Goal: Check status: Check status

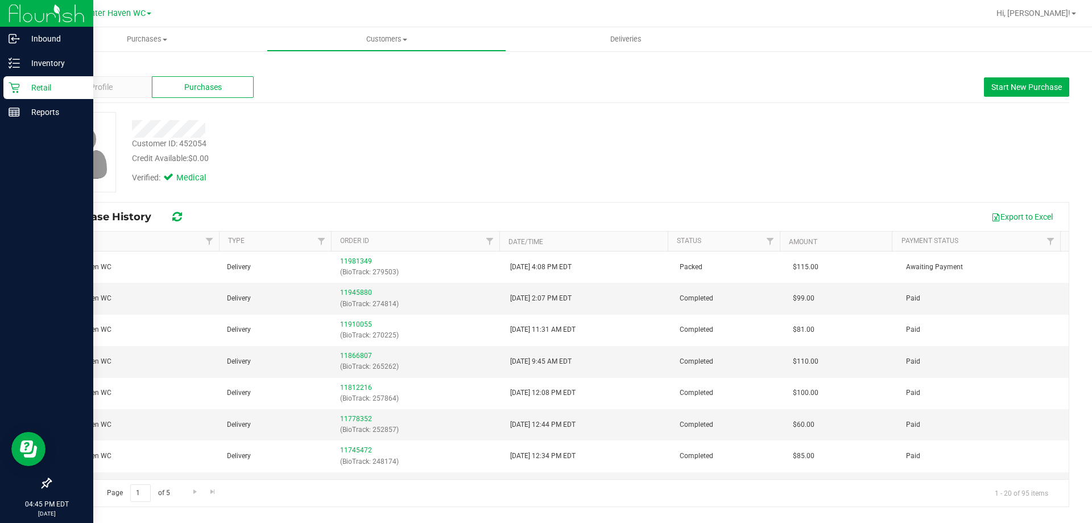
click at [18, 85] on icon at bounding box center [14, 87] width 11 height 11
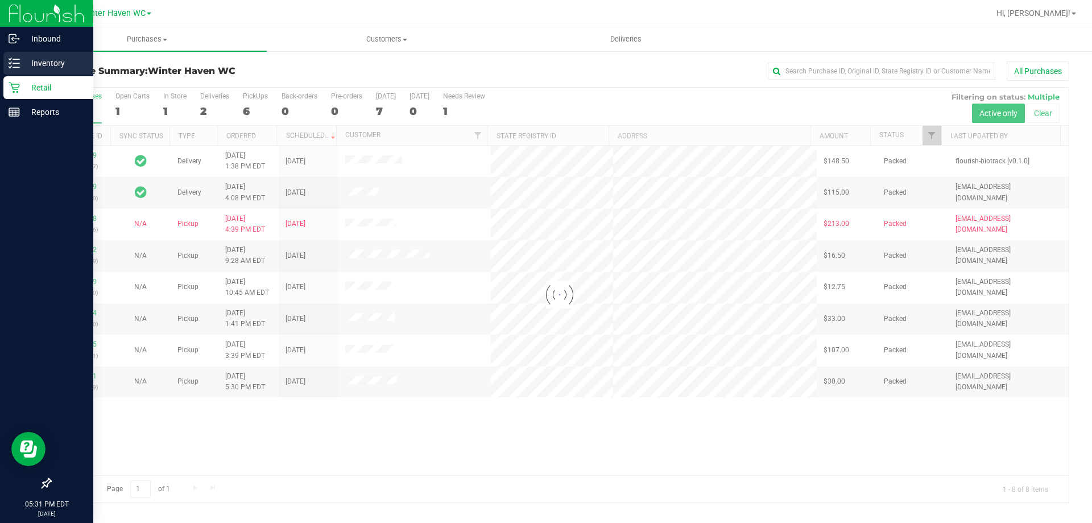
click at [22, 64] on p "Inventory" at bounding box center [54, 63] width 68 height 14
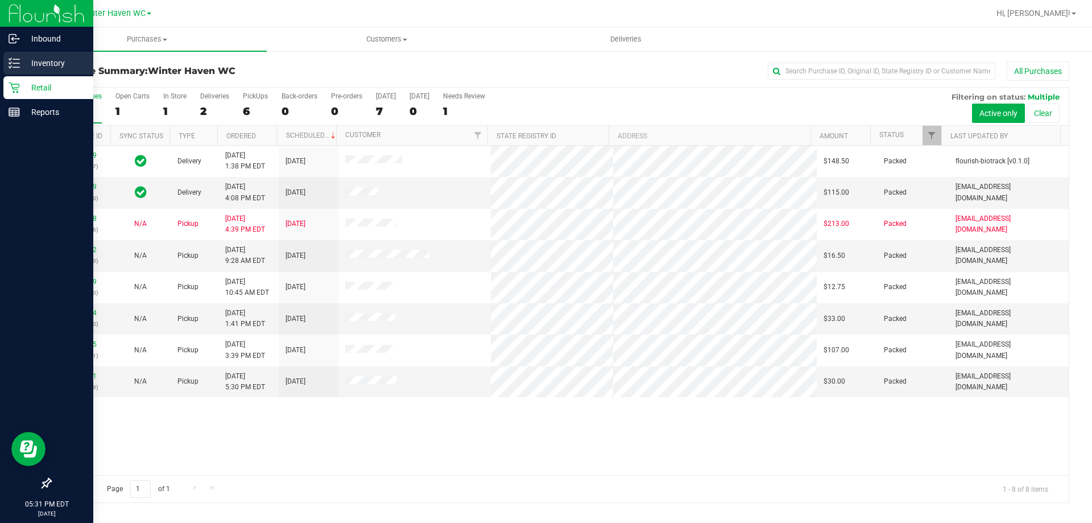
click at [13, 68] on icon at bounding box center [14, 62] width 11 height 11
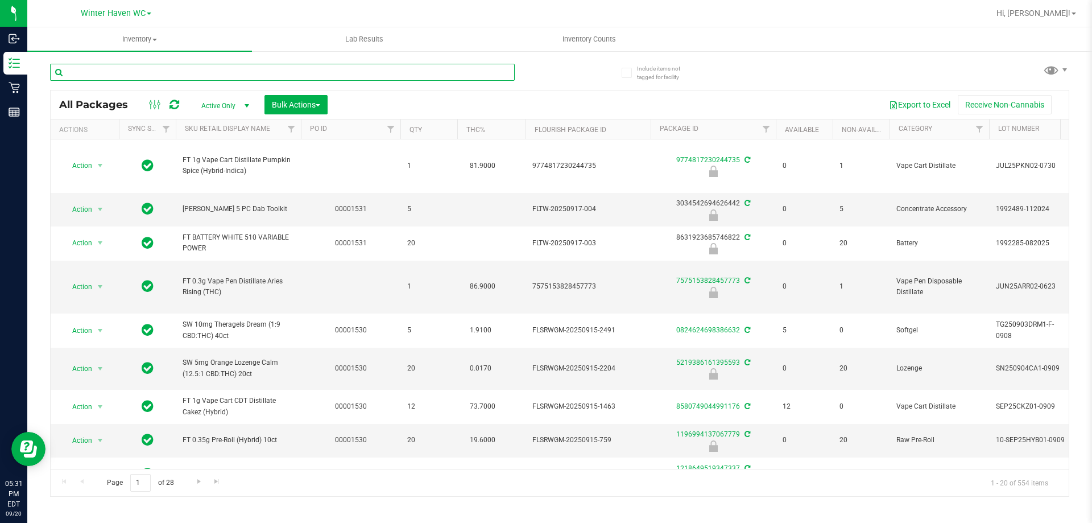
click at [204, 70] on input "text" at bounding box center [282, 72] width 465 height 17
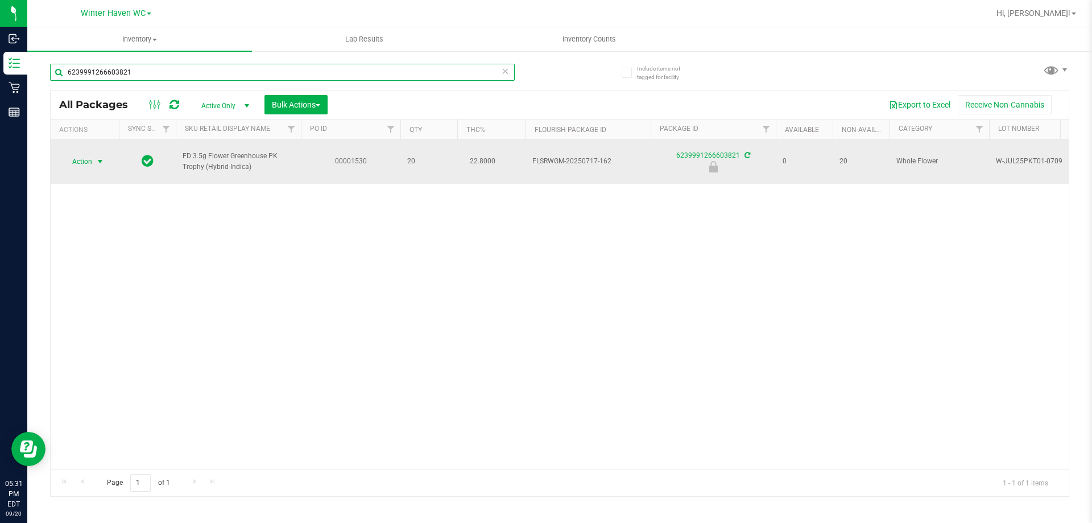
type input "6239991266603821"
click at [92, 155] on span "Action" at bounding box center [77, 162] width 31 height 16
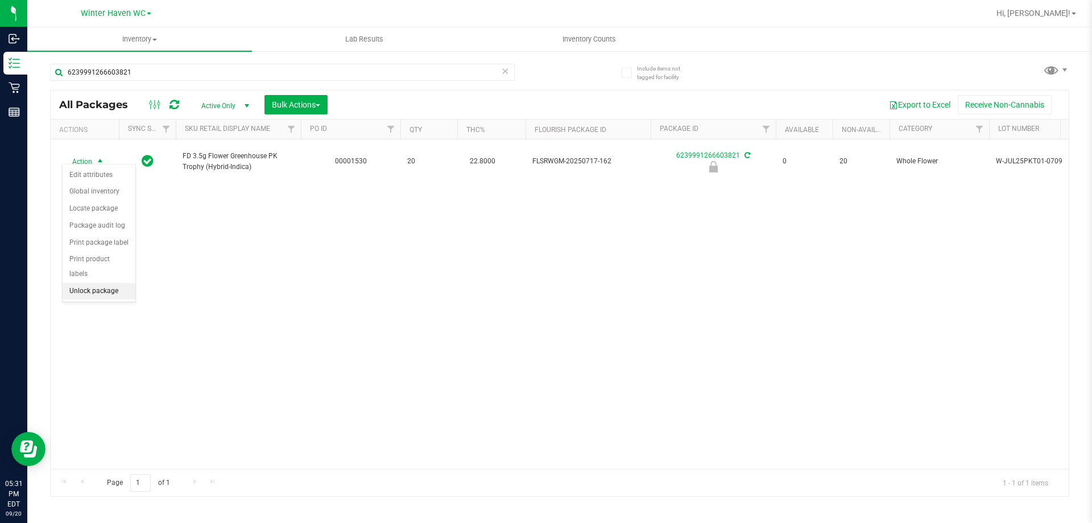
click at [105, 283] on li "Unlock package" at bounding box center [99, 291] width 73 height 17
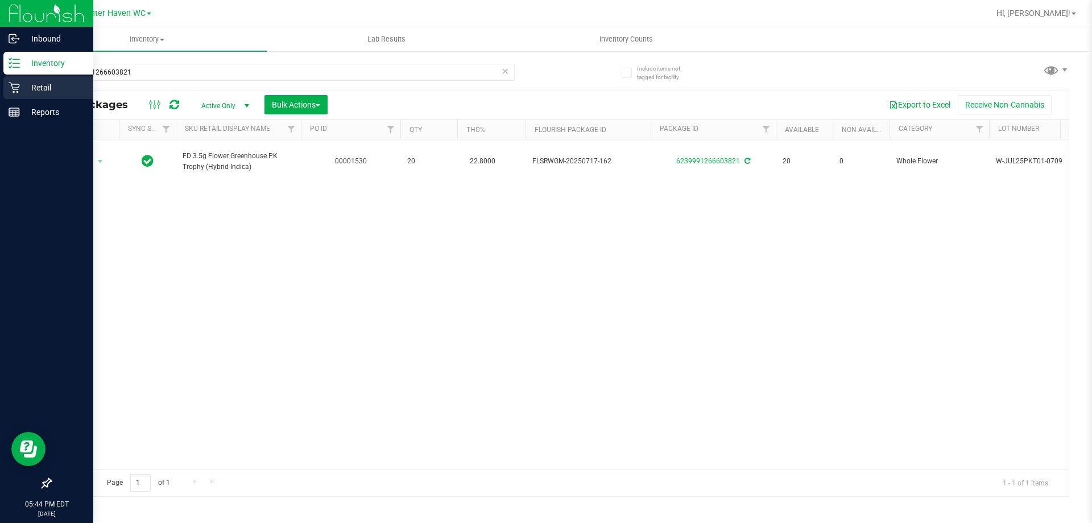
click at [24, 95] on div "Retail" at bounding box center [48, 87] width 90 height 23
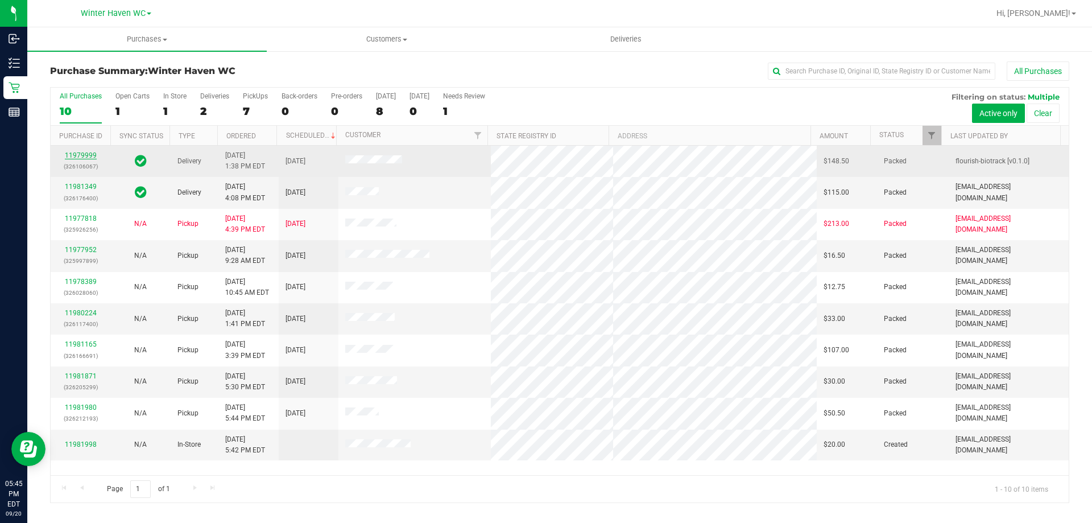
click at [86, 156] on link "11979999" at bounding box center [81, 155] width 32 height 8
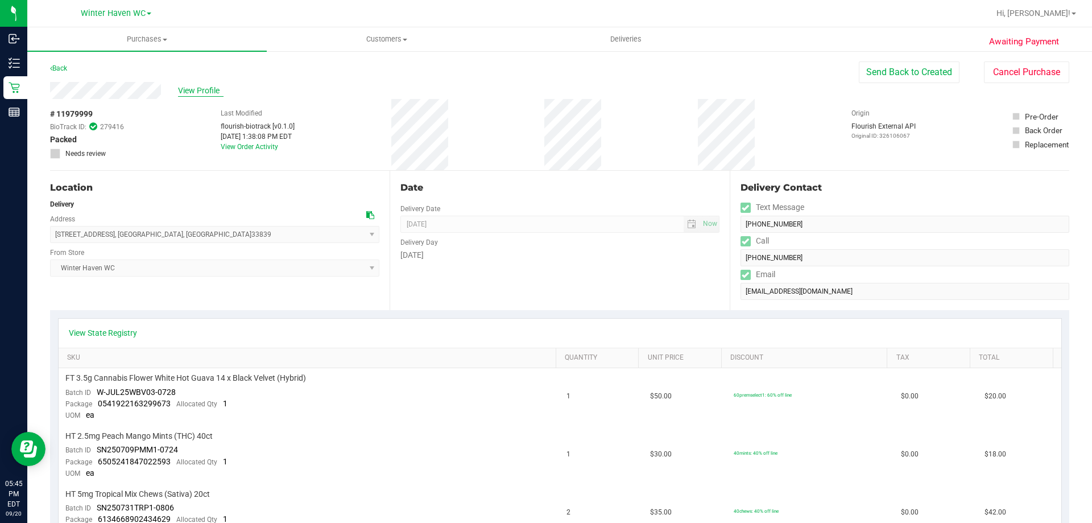
click at [199, 89] on span "View Profile" at bounding box center [201, 91] width 46 height 12
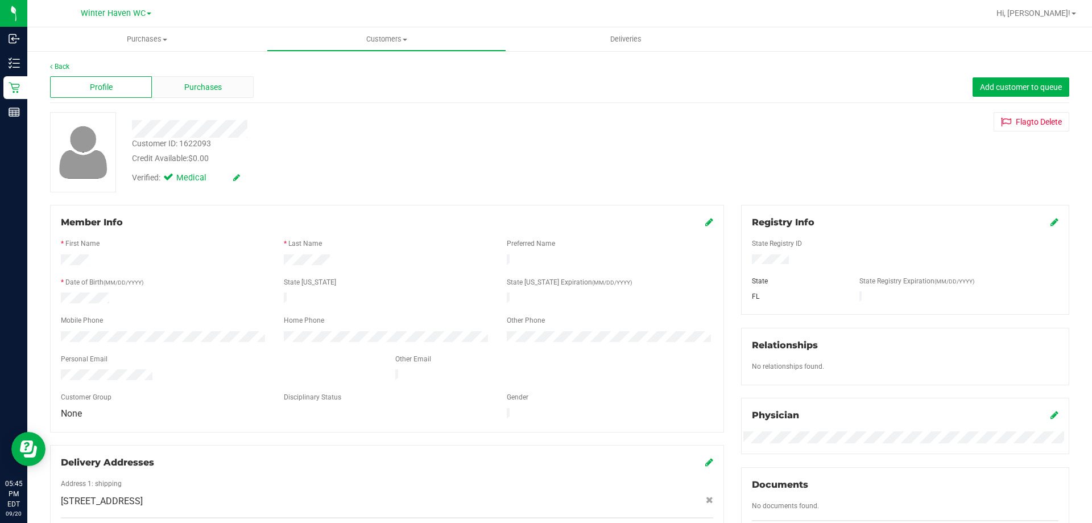
click at [176, 82] on div "Purchases" at bounding box center [203, 87] width 102 height 22
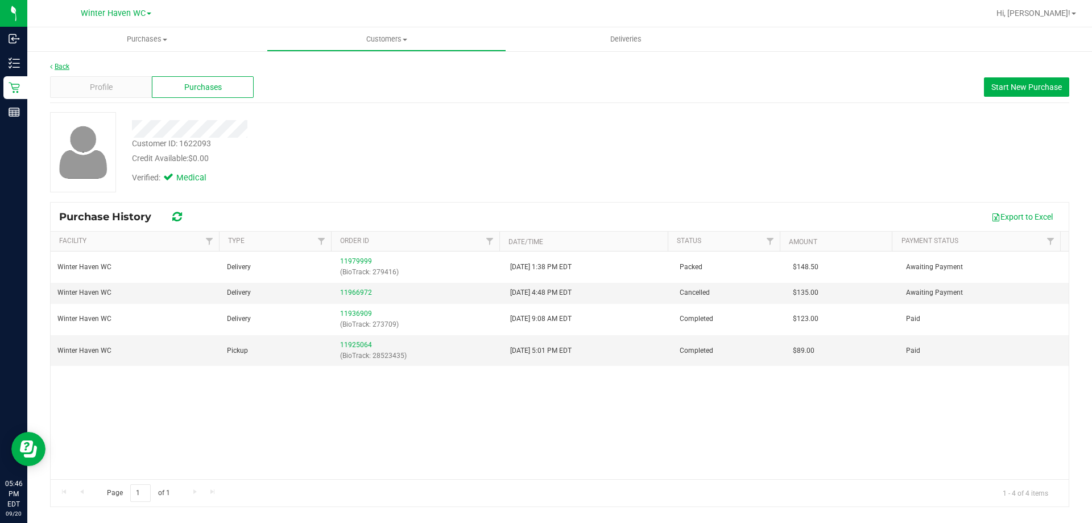
click at [62, 65] on link "Back" at bounding box center [59, 67] width 19 height 8
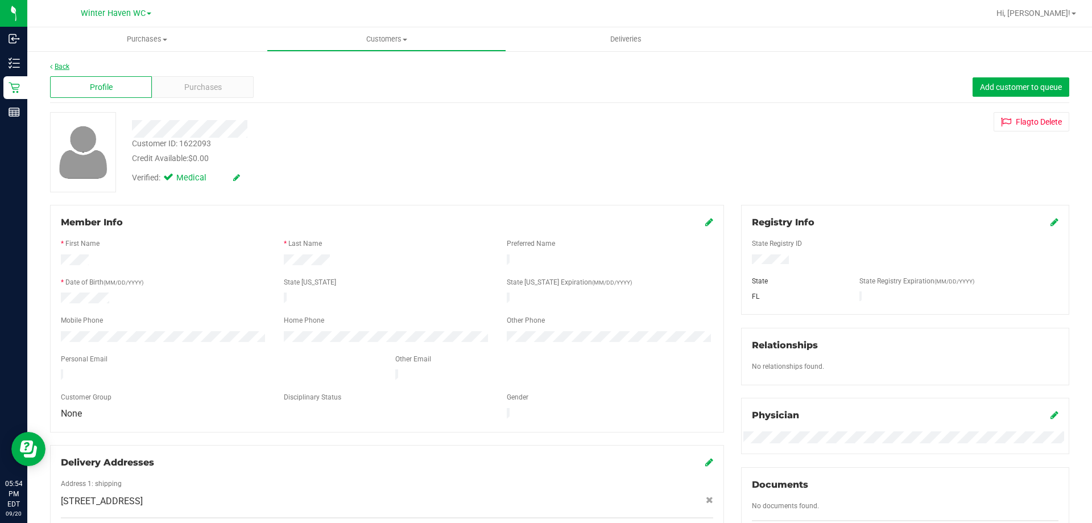
click at [54, 66] on link "Back" at bounding box center [59, 67] width 19 height 8
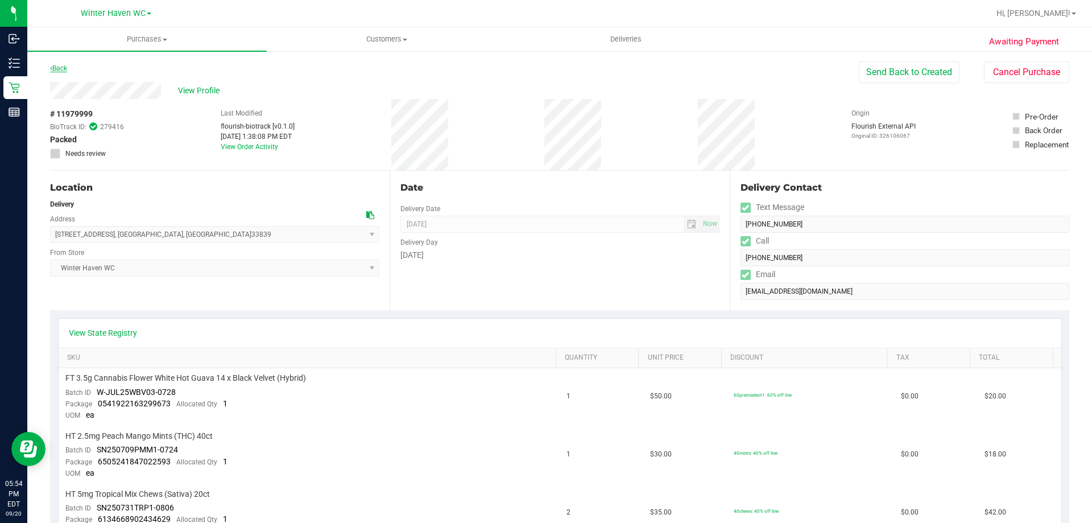
click at [64, 68] on link "Back" at bounding box center [58, 68] width 17 height 8
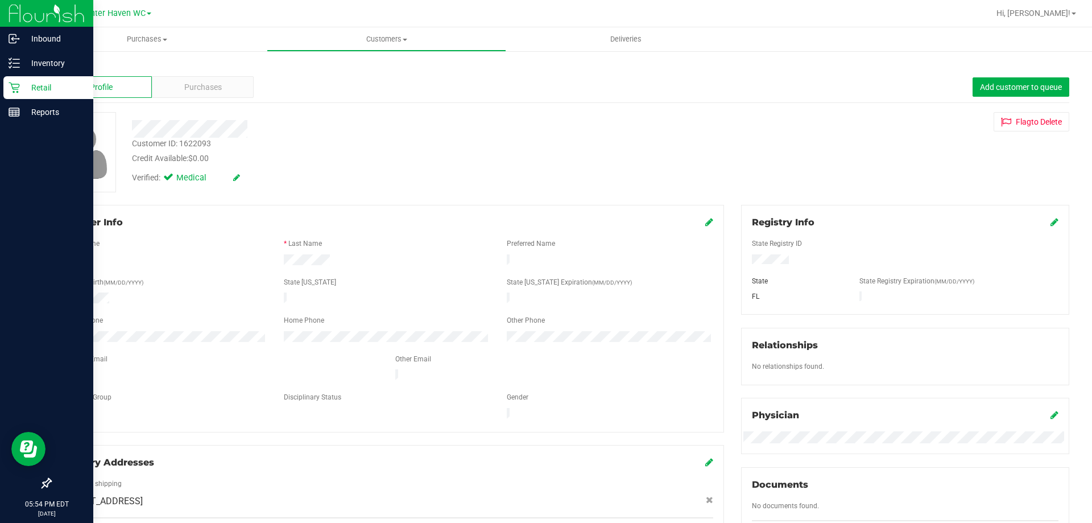
click at [43, 89] on p "Retail" at bounding box center [54, 88] width 68 height 14
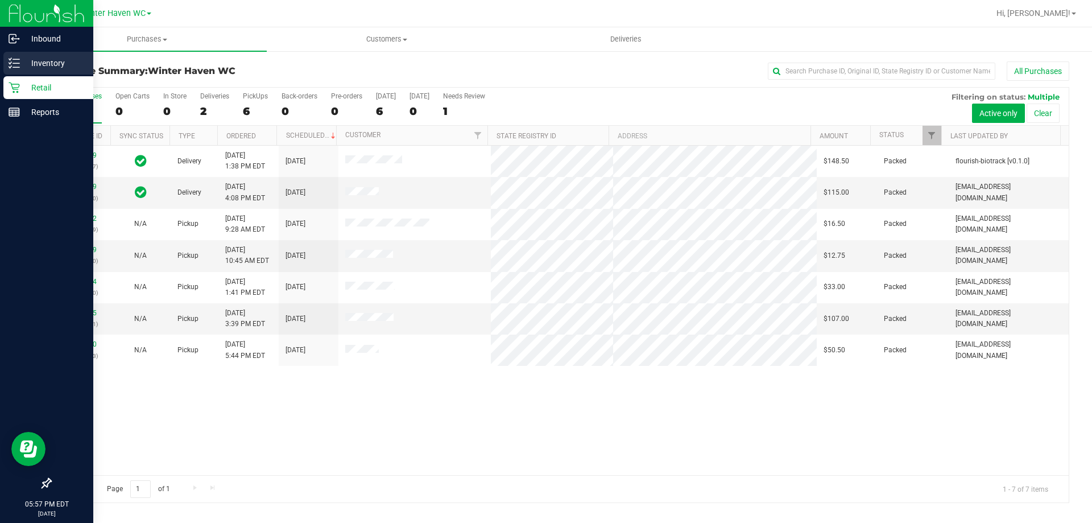
click at [20, 70] on div "Inventory" at bounding box center [48, 63] width 90 height 23
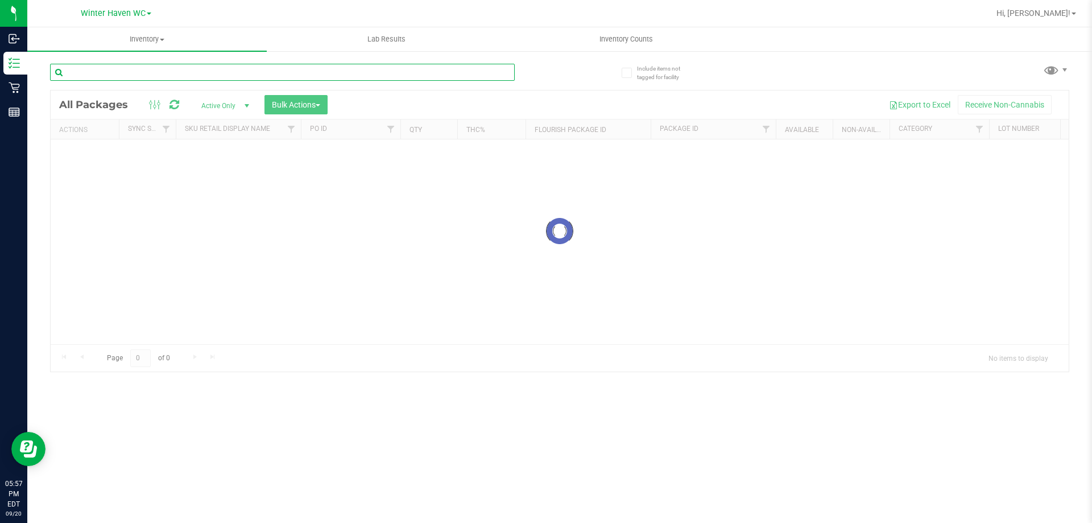
click at [163, 76] on input "text" at bounding box center [282, 72] width 465 height 17
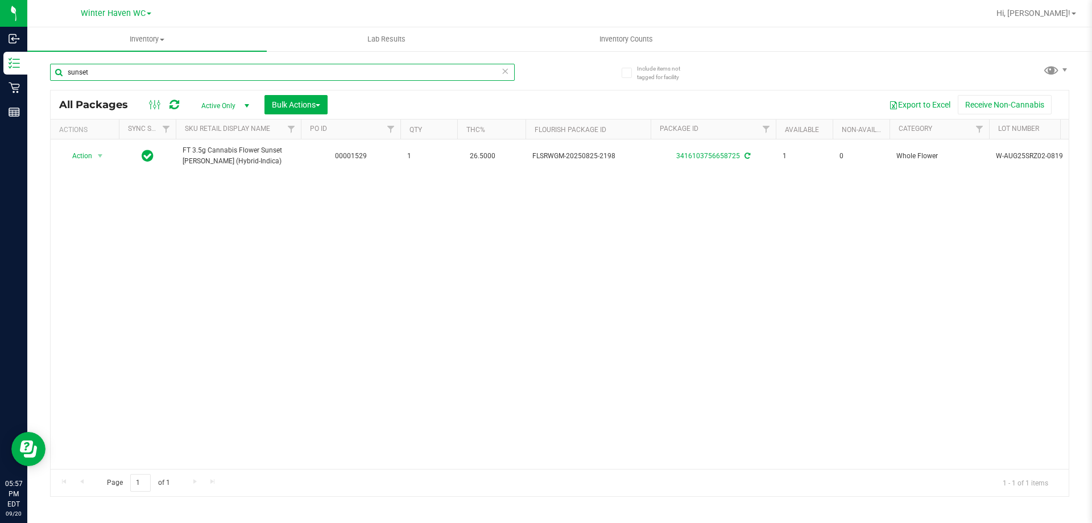
type input "sunset"
click at [139, 193] on div "Action Action Create package Edit attributes Global inventory Locate package Lo…" at bounding box center [560, 303] width 1018 height 329
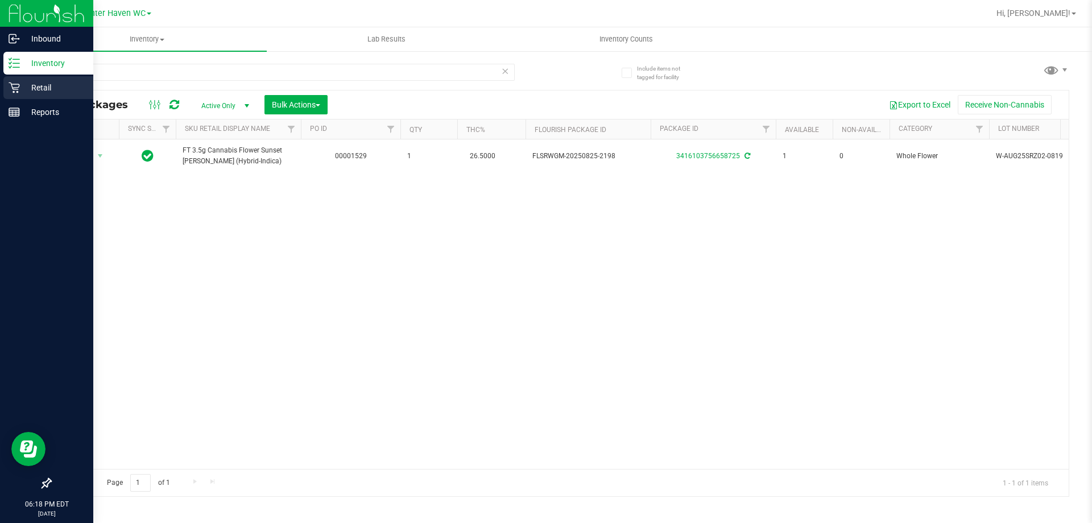
click at [49, 98] on div "Retail" at bounding box center [48, 87] width 90 height 23
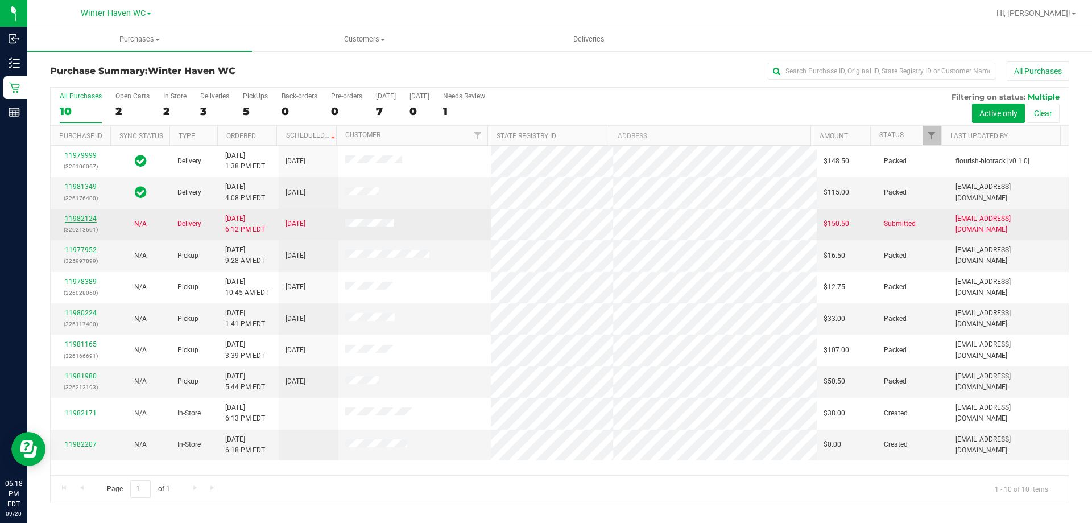
click at [87, 221] on link "11982124" at bounding box center [81, 218] width 32 height 8
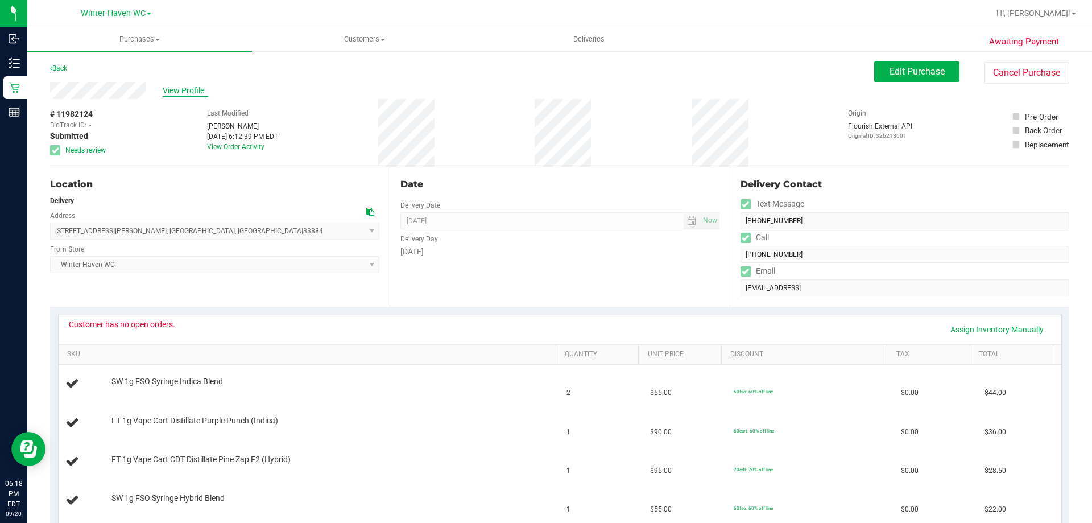
click at [187, 89] on span "View Profile" at bounding box center [186, 91] width 46 height 12
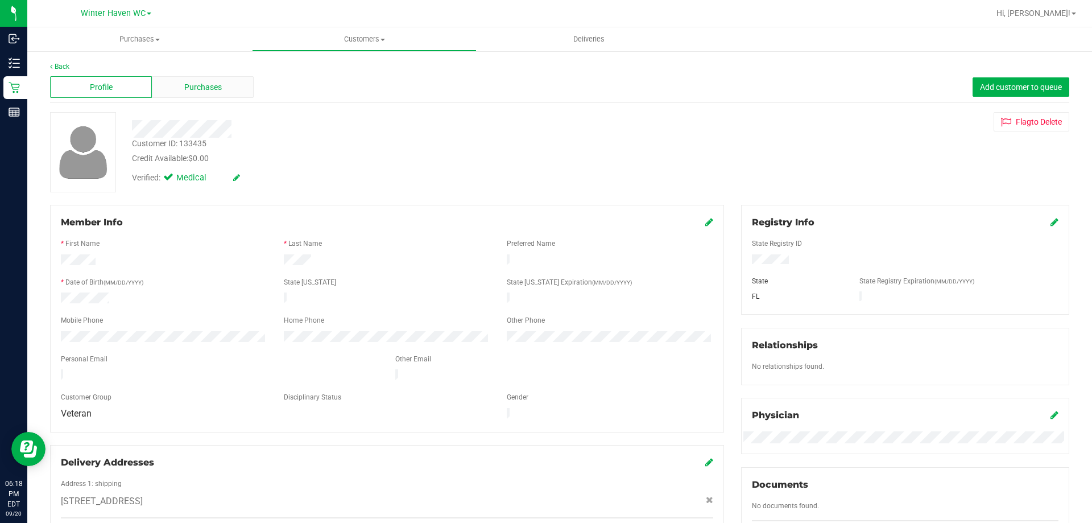
click at [201, 94] on div "Purchases" at bounding box center [203, 87] width 102 height 22
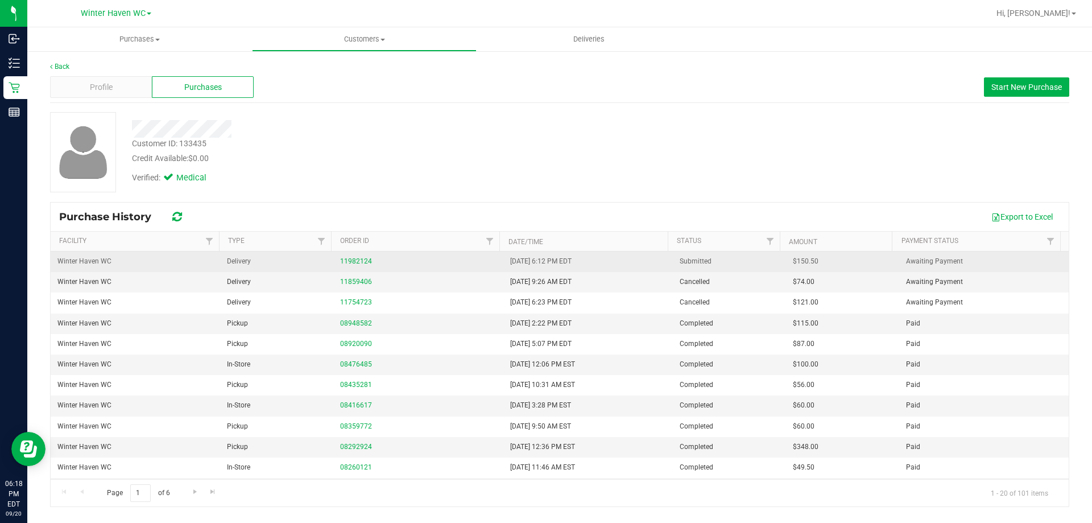
click at [353, 256] on div "11982124" at bounding box center [418, 261] width 156 height 11
click at [354, 258] on link "11982124" at bounding box center [356, 261] width 32 height 8
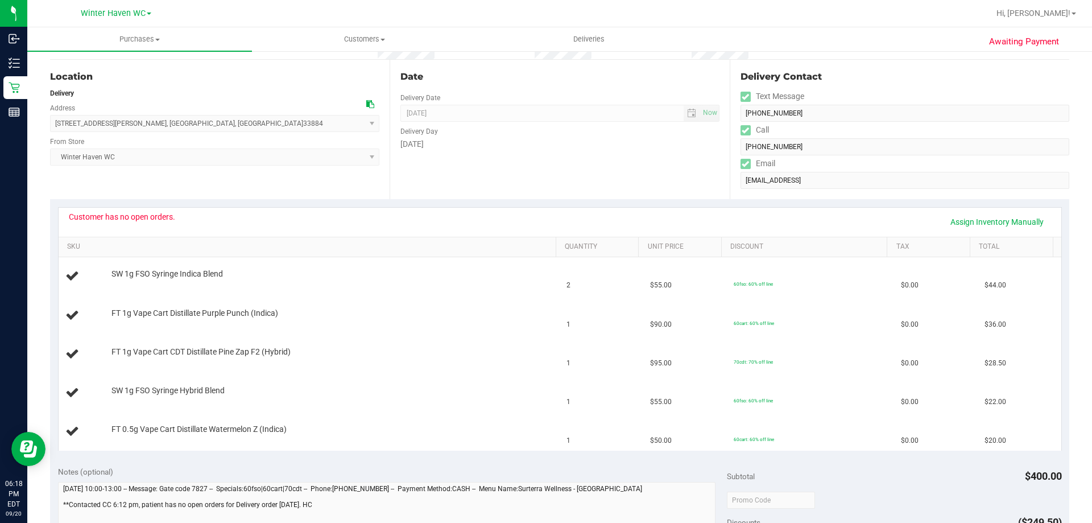
scroll to position [228, 0]
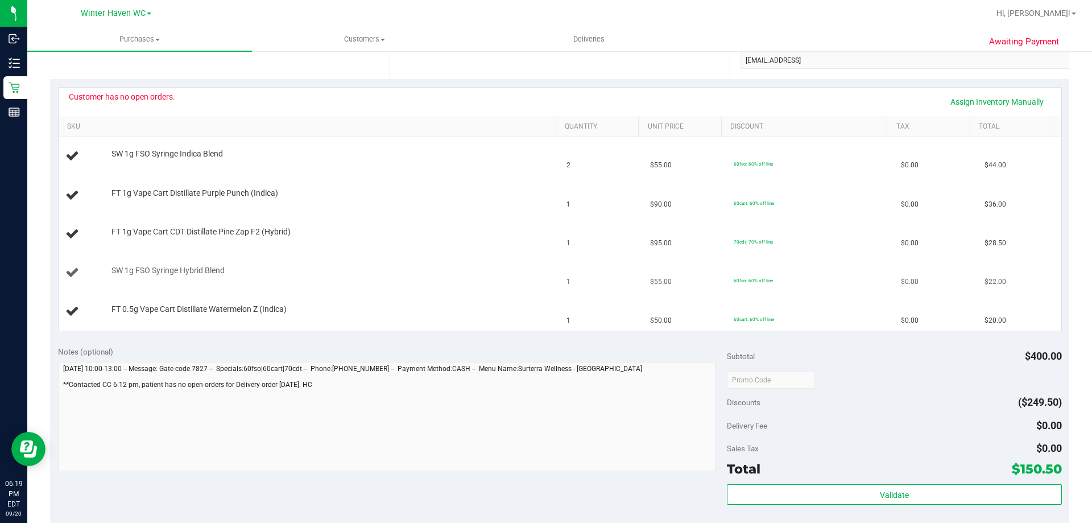
click at [354, 264] on td "SW 1g FSO Syringe Hybrid Blend" at bounding box center [310, 273] width 502 height 39
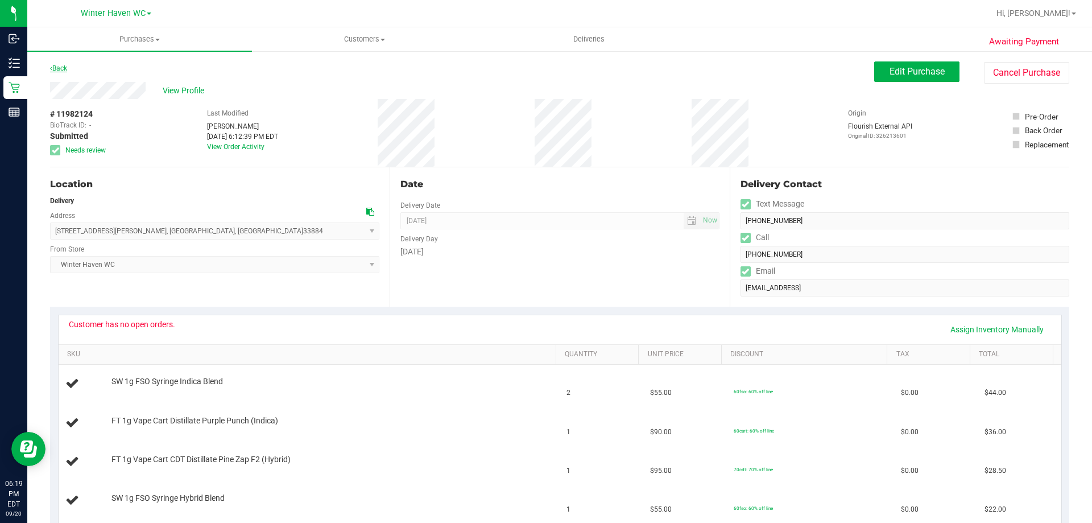
click at [65, 68] on link "Back" at bounding box center [58, 68] width 17 height 8
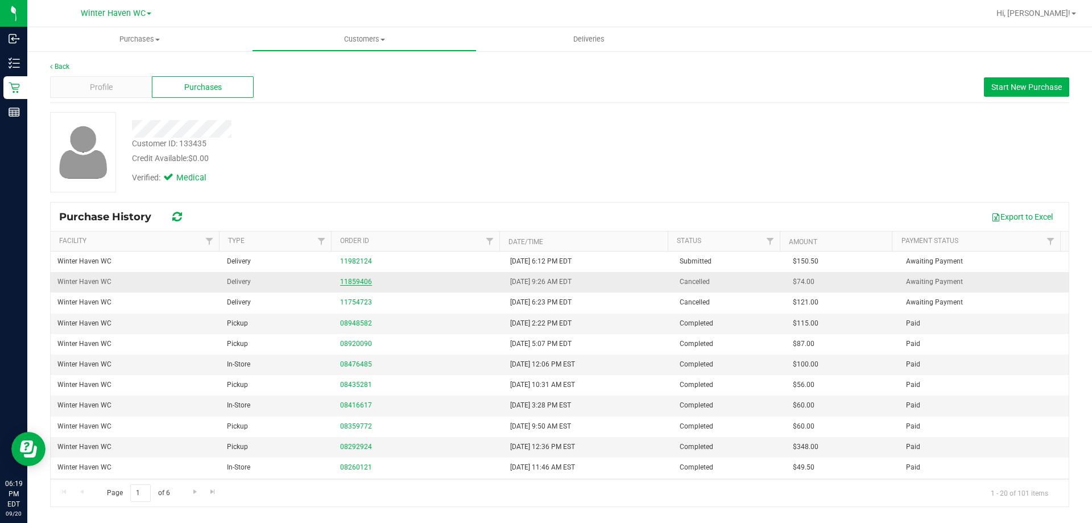
click at [358, 280] on link "11859406" at bounding box center [356, 282] width 32 height 8
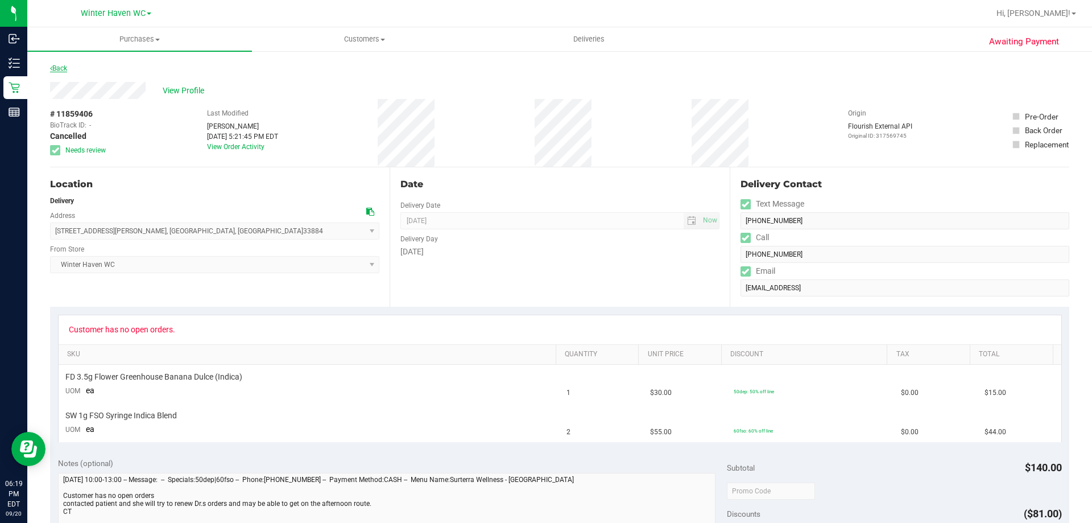
click at [60, 69] on link "Back" at bounding box center [58, 68] width 17 height 8
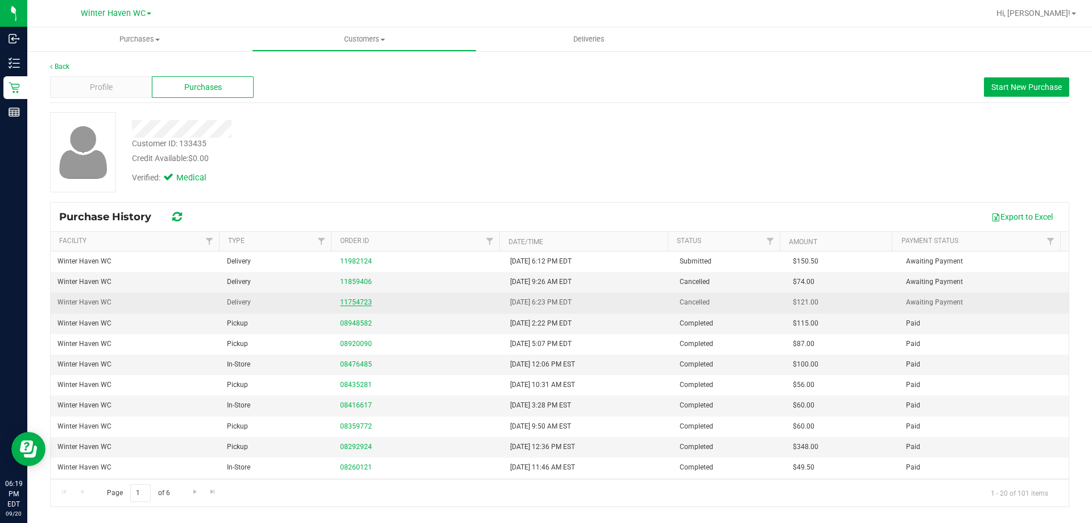
click at [344, 302] on link "11754723" at bounding box center [356, 302] width 32 height 8
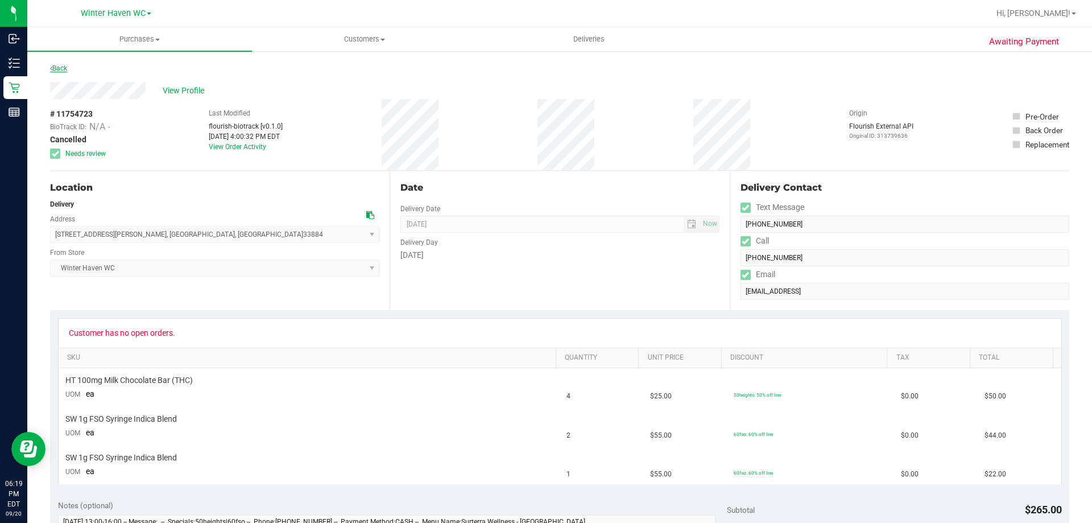
click at [58, 72] on link "Back" at bounding box center [58, 68] width 17 height 8
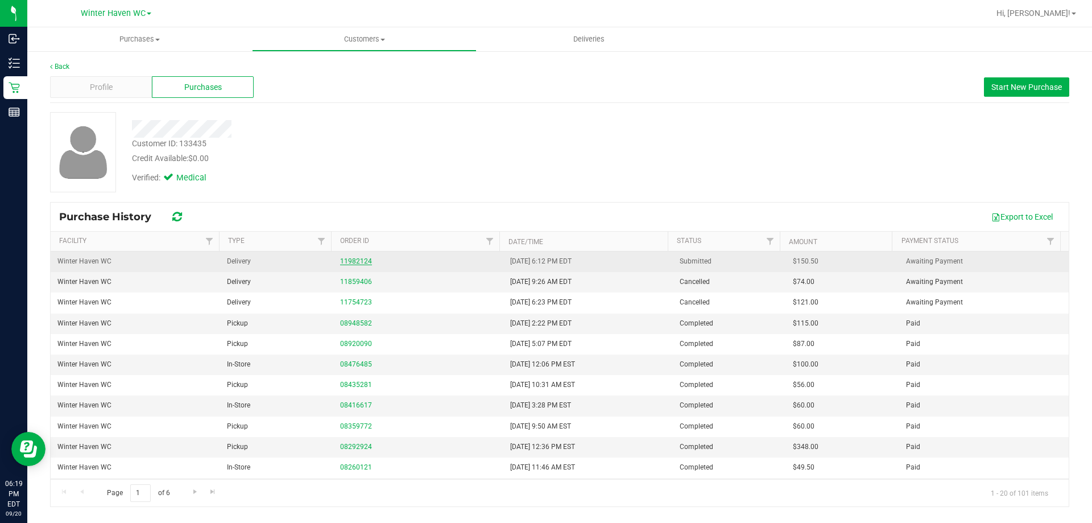
click at [357, 259] on link "11982124" at bounding box center [356, 261] width 32 height 8
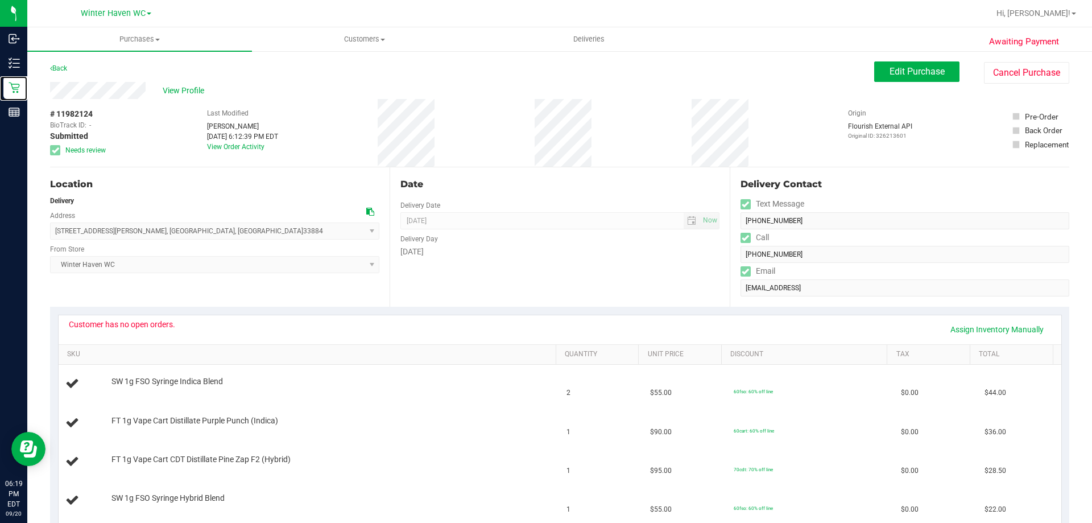
click at [18, 92] on icon at bounding box center [14, 87] width 11 height 11
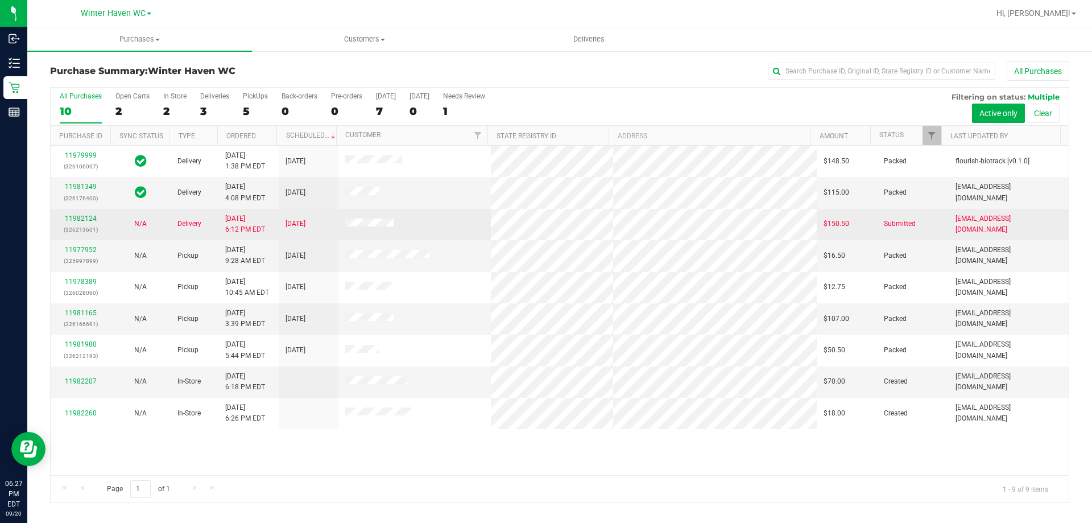
click at [403, 223] on td at bounding box center [414, 224] width 153 height 31
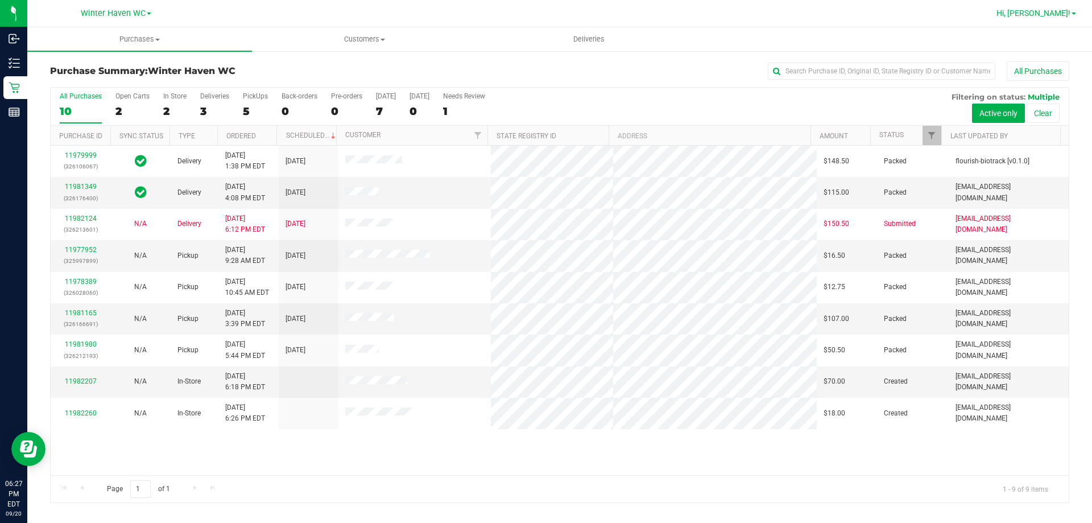
click at [1035, 16] on span "Hi, [PERSON_NAME]!" at bounding box center [1034, 13] width 74 height 9
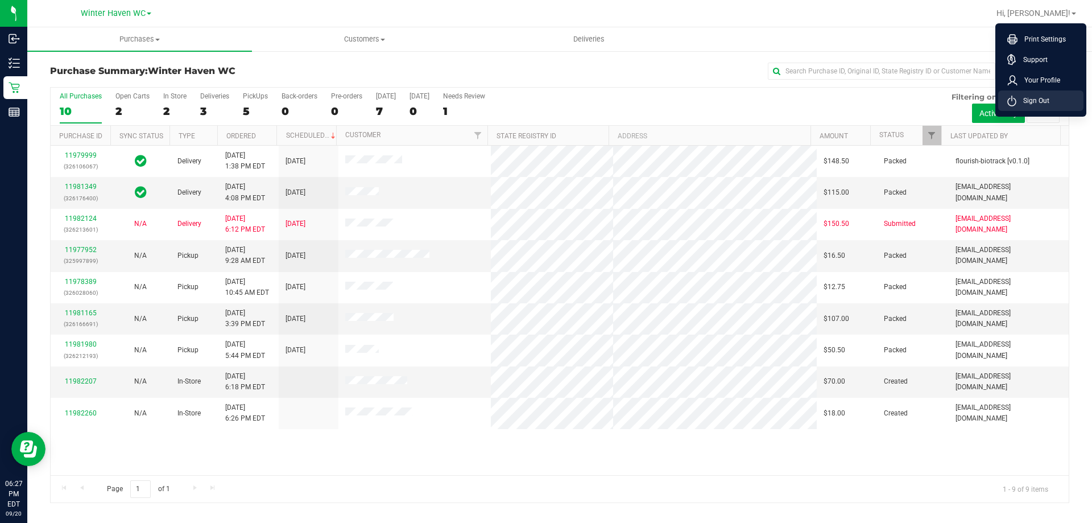
click at [1039, 100] on span "Sign Out" at bounding box center [1033, 100] width 33 height 11
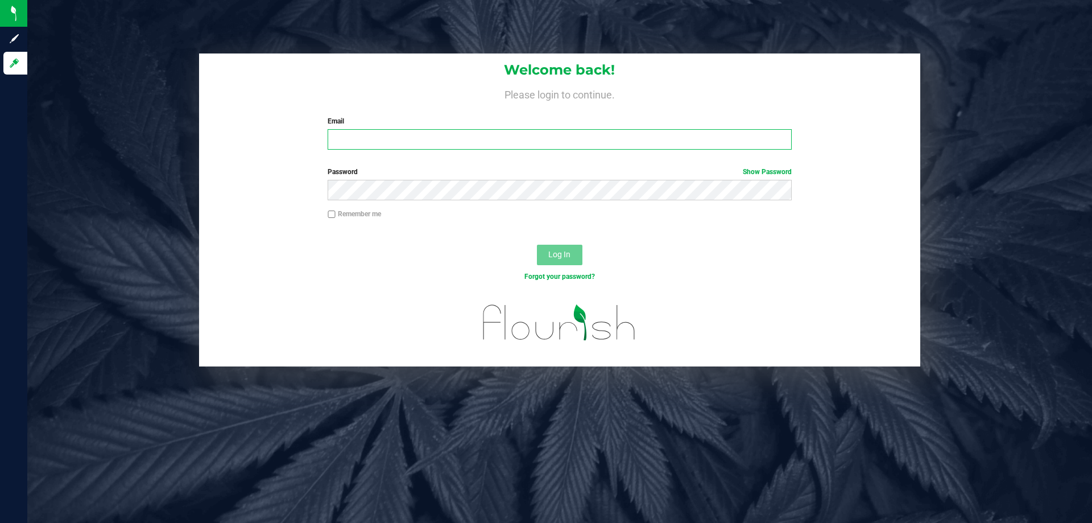
click at [381, 150] on input "Email" at bounding box center [560, 139] width 464 height 20
type input "[EMAIL_ADDRESS][DOMAIN_NAME]"
click at [537, 245] on button "Log In" at bounding box center [560, 255] width 46 height 20
